Goal: Find specific page/section: Find specific page/section

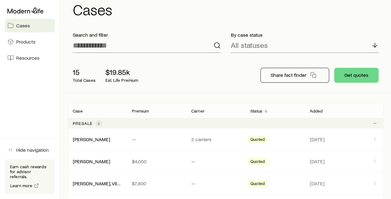
scroll to position [31, 0]
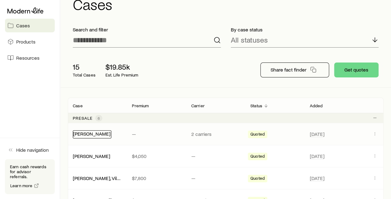
click at [86, 134] on link "[PERSON_NAME]" at bounding box center [91, 134] width 37 height 6
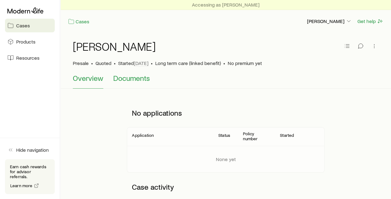
click at [125, 80] on span "Documents" at bounding box center [131, 78] width 37 height 9
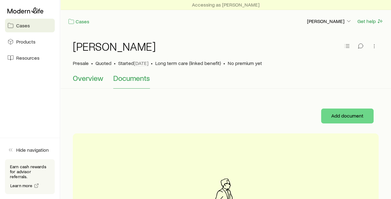
click at [94, 78] on span "Overview" at bounding box center [88, 78] width 30 height 9
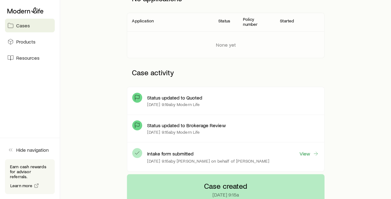
scroll to position [119, 0]
